Goal: Check status: Check status

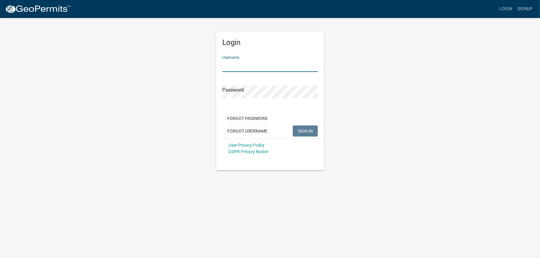
click at [254, 65] on input "Username" at bounding box center [269, 65] width 95 height 13
type input "g"
type input "[EMAIL_ADDRESS][DOMAIN_NAME]"
click at [306, 131] on span "SIGN IN" at bounding box center [305, 130] width 15 height 5
click at [304, 129] on span "SIGN IN" at bounding box center [305, 130] width 15 height 5
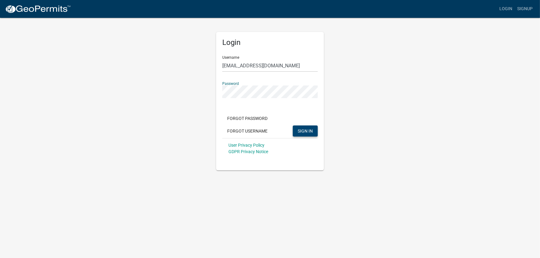
click at [191, 90] on div "Login Username [EMAIL_ADDRESS][DOMAIN_NAME] Password Forgot Password Forgot Use…" at bounding box center [269, 93] width 351 height 153
click at [306, 129] on span "SIGN IN" at bounding box center [305, 130] width 15 height 5
click at [166, 84] on div "Login Username [EMAIL_ADDRESS][DOMAIN_NAME] Password Forgot Password Forgot Use…" at bounding box center [269, 93] width 351 height 153
click at [307, 129] on span "SIGN IN" at bounding box center [305, 130] width 15 height 5
click at [190, 90] on div "Login Username [EMAIL_ADDRESS][DOMAIN_NAME] Password Forgot Password Forgot Use…" at bounding box center [269, 93] width 351 height 153
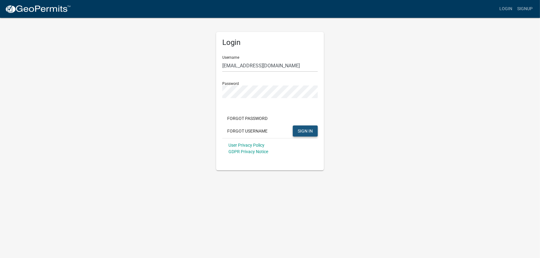
click at [304, 130] on span "SIGN IN" at bounding box center [305, 130] width 15 height 5
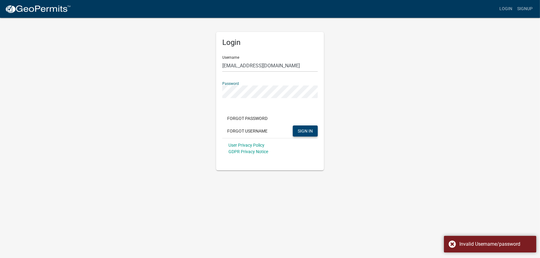
click at [214, 87] on div "Login Username [EMAIL_ADDRESS][DOMAIN_NAME] Password Forgot Password Forgot Use…" at bounding box center [269, 93] width 117 height 153
